Goal: Task Accomplishment & Management: Manage account settings

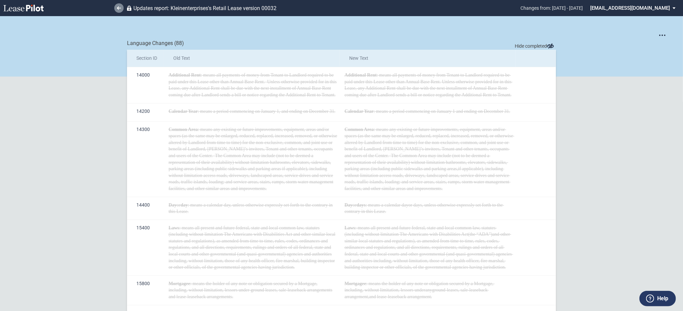
click at [120, 6] on icon at bounding box center [119, 7] width 4 height 3
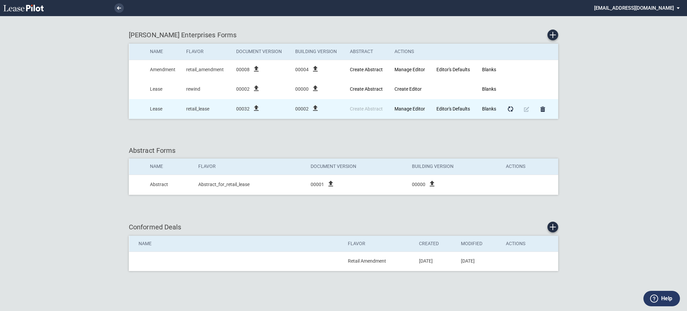
click at [255, 108] on icon "file_upload" at bounding box center [256, 108] width 8 height 8
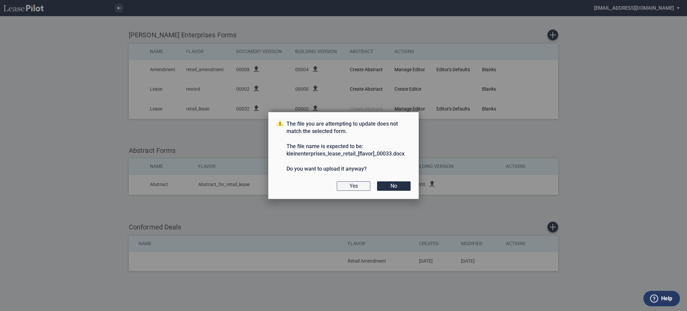
click at [361, 190] on button "Yes" at bounding box center [354, 185] width 34 height 9
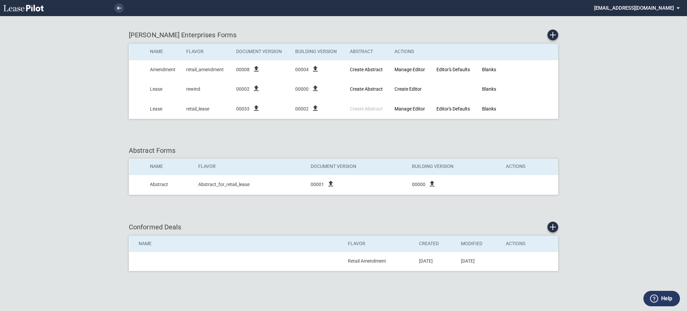
drag, startPoint x: 647, startPoint y: 0, endPoint x: 662, endPoint y: 217, distance: 217.2
click at [662, 217] on div "Klein Enterprises Forms Name Flavor Document Version Building Version Abstract …" at bounding box center [343, 155] width 687 height 311
click at [644, 5] on md-select "admin@leasepilot.co Super Admin Area Admin Area Settings Sign Out" at bounding box center [639, 7] width 92 height 15
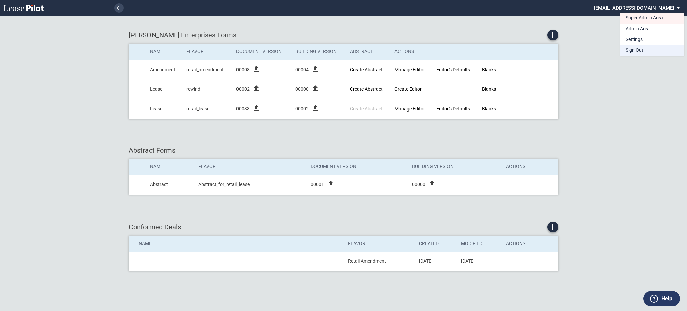
click at [643, 55] on md-option "Sign Out" at bounding box center [652, 50] width 64 height 11
